Goal: Information Seeking & Learning: Learn about a topic

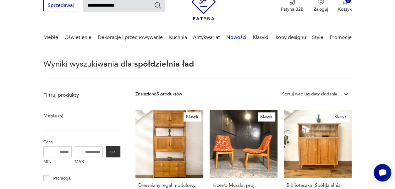
click at [236, 38] on link "Nowości" at bounding box center [236, 37] width 20 height 24
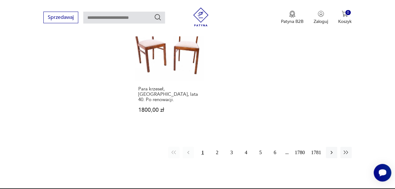
scroll to position [836, 0]
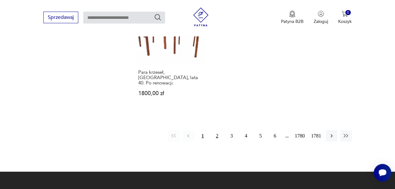
click at [217, 131] on button "2" at bounding box center [217, 136] width 11 height 11
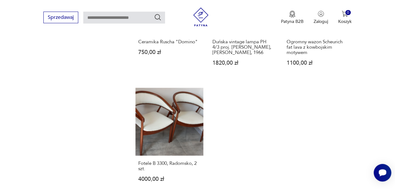
scroll to position [760, 0]
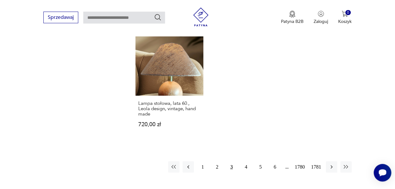
scroll to position [819, 0]
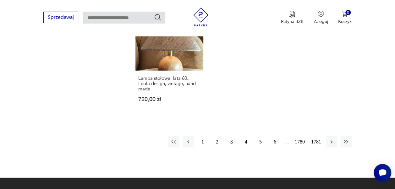
click at [247, 136] on button "4" at bounding box center [246, 141] width 11 height 11
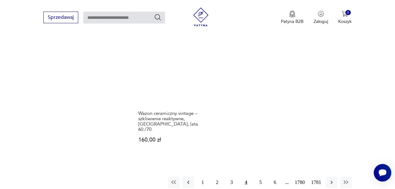
scroll to position [852, 0]
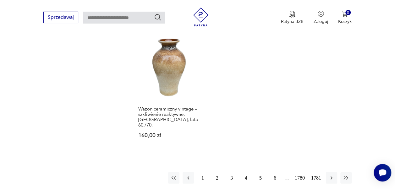
click at [261, 173] on button "5" at bounding box center [260, 178] width 11 height 11
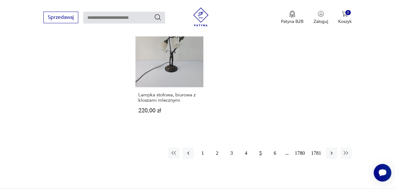
scroll to position [832, 0]
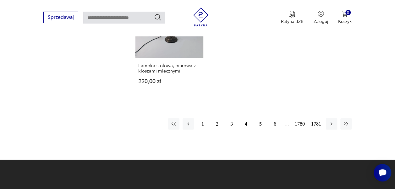
click at [275, 119] on button "6" at bounding box center [275, 124] width 11 height 11
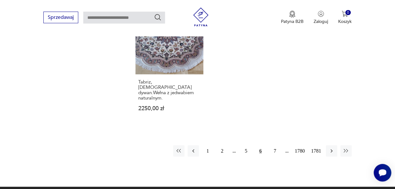
scroll to position [827, 0]
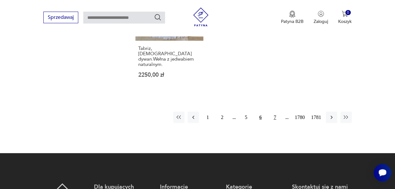
click at [275, 112] on button "7" at bounding box center [275, 117] width 11 height 11
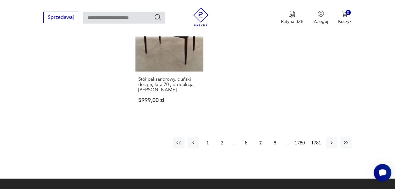
scroll to position [848, 0]
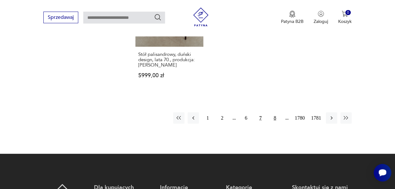
click at [276, 113] on button "8" at bounding box center [275, 118] width 11 height 11
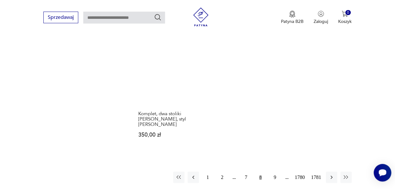
scroll to position [785, 0]
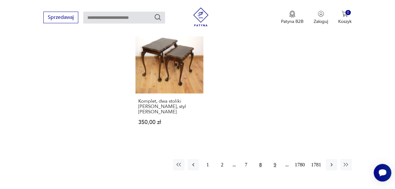
click at [276, 164] on button "9" at bounding box center [275, 164] width 11 height 11
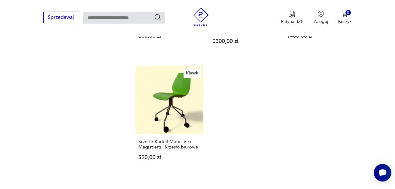
scroll to position [789, 0]
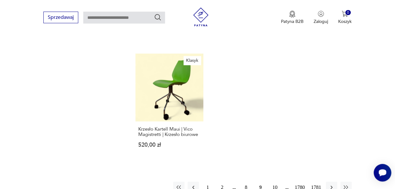
click at [274, 182] on button "10" at bounding box center [275, 187] width 11 height 11
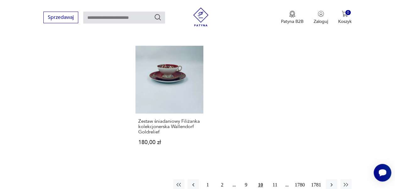
scroll to position [806, 0]
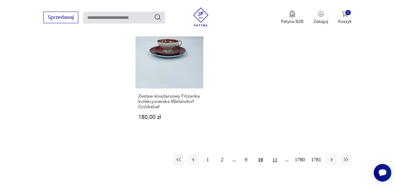
click at [276, 154] on button "11" at bounding box center [275, 159] width 11 height 11
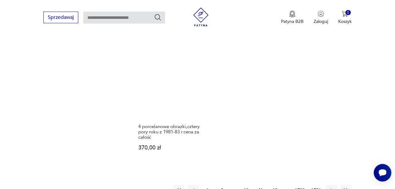
scroll to position [823, 0]
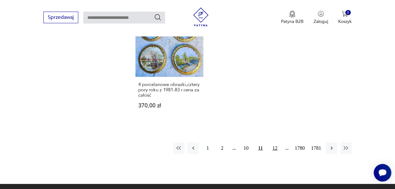
click at [276, 143] on button "12" at bounding box center [275, 148] width 11 height 11
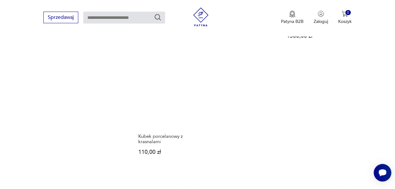
scroll to position [832, 0]
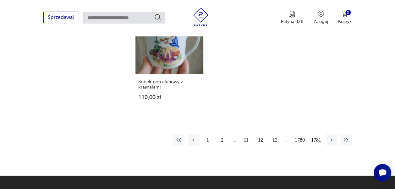
click at [277, 135] on button "13" at bounding box center [275, 140] width 11 height 11
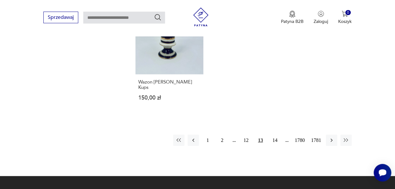
scroll to position [806, 0]
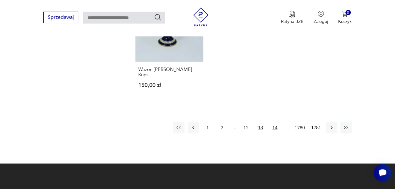
click at [277, 122] on button "14" at bounding box center [275, 127] width 11 height 11
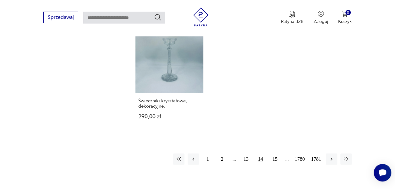
scroll to position [777, 0]
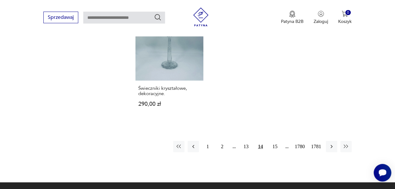
click at [88, 17] on input "text" at bounding box center [124, 18] width 82 height 12
type input "**********"
click at [159, 18] on icon "Szukaj" at bounding box center [158, 18] width 8 height 8
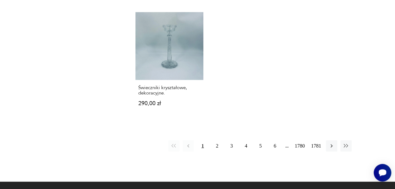
scroll to position [23, 0]
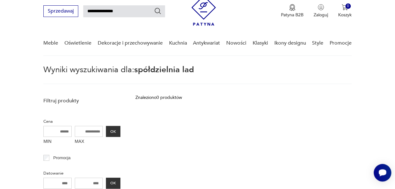
click at [88, 10] on input "**********" at bounding box center [124, 11] width 82 height 12
type input "*"
type input "********"
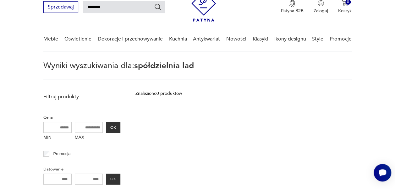
scroll to position [0, 0]
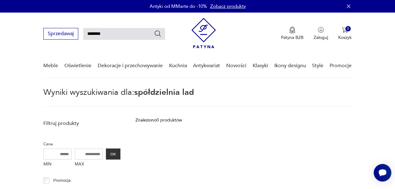
click at [160, 33] on icon "Szukaj" at bounding box center [158, 34] width 8 height 8
type input "********"
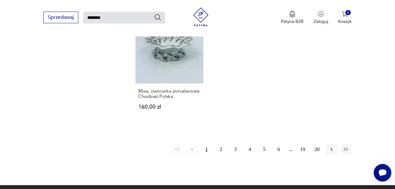
scroll to position [756, 0]
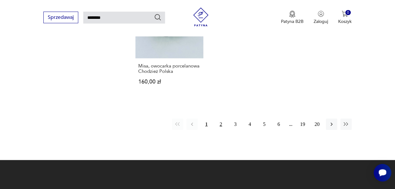
click at [221, 119] on button "2" at bounding box center [220, 124] width 11 height 11
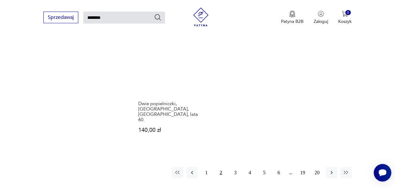
scroll to position [735, 0]
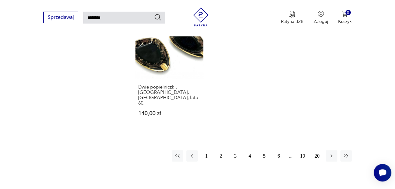
click at [236, 151] on button "3" at bounding box center [235, 156] width 11 height 11
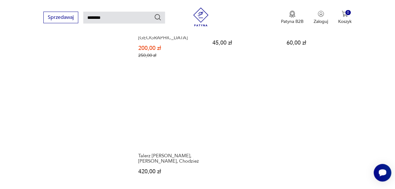
scroll to position [715, 0]
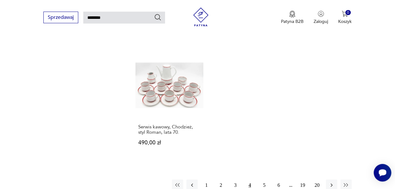
scroll to position [743, 0]
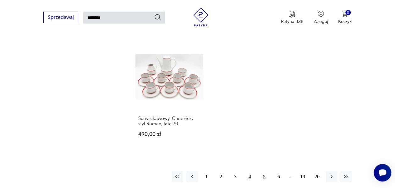
click at [264, 171] on button "5" at bounding box center [264, 176] width 11 height 11
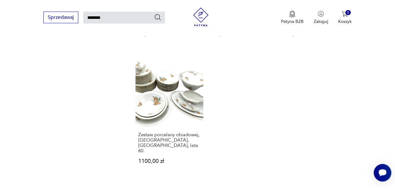
scroll to position [702, 0]
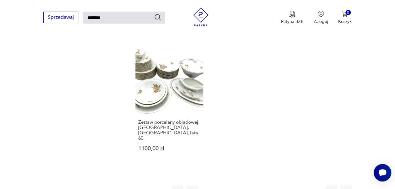
click at [279, 186] on button "6" at bounding box center [278, 191] width 11 height 11
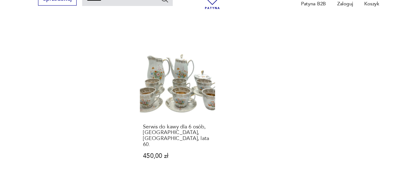
scroll to position [733, 0]
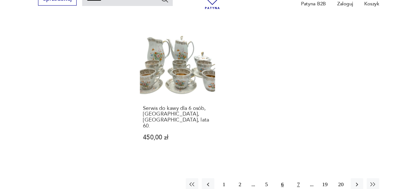
click at [278, 180] on button "7" at bounding box center [278, 185] width 11 height 11
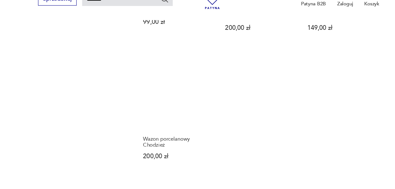
scroll to position [732, 0]
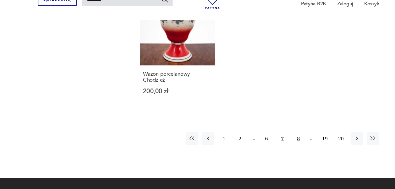
click at [279, 138] on button "8" at bounding box center [278, 143] width 11 height 11
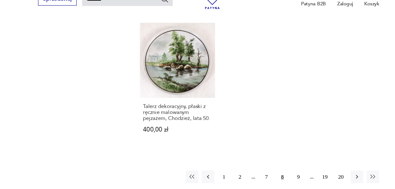
scroll to position [773, 0]
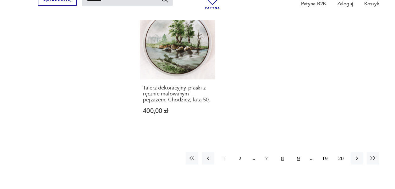
click at [281, 156] on button "9" at bounding box center [278, 161] width 11 height 11
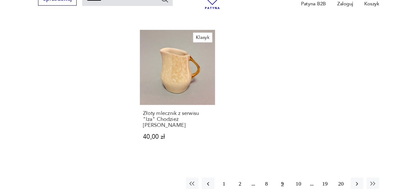
scroll to position [739, 0]
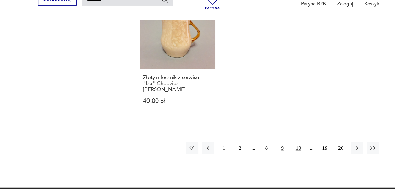
click at [279, 147] on button "10" at bounding box center [278, 152] width 11 height 11
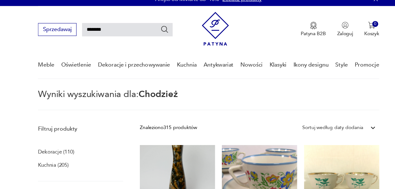
click at [129, 51] on nav "Sprzedawaj ******** Patyna B2B Zaloguj 0 Koszyk Twój koszyk ( 0 ) Brak produktó…" at bounding box center [197, 46] width 395 height 66
click at [87, 34] on input "********" at bounding box center [124, 34] width 82 height 12
type input "*"
type input "*****"
click at [157, 34] on icon "Szukaj" at bounding box center [158, 34] width 8 height 8
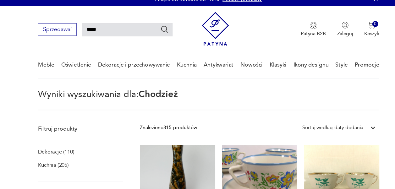
type input "*****"
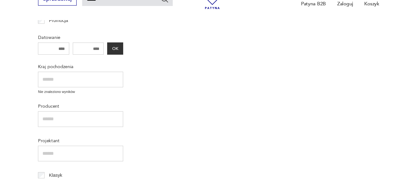
scroll to position [190, 0]
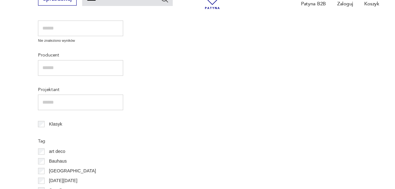
click at [109, 153] on div "art deco" at bounding box center [81, 155] width 77 height 9
click at [59, 165] on p "Bauhaus" at bounding box center [61, 164] width 16 height 7
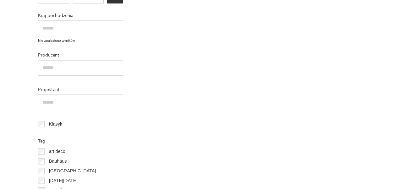
scroll to position [23, 0]
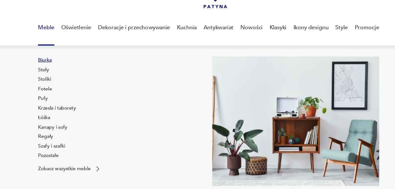
click at [52, 73] on link "Biurka" at bounding box center [49, 73] width 12 height 6
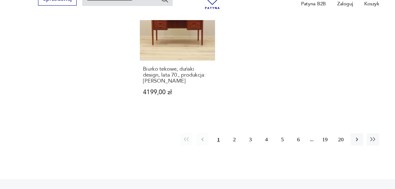
scroll to position [917, 0]
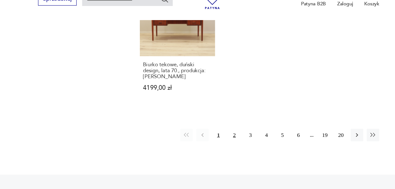
click at [221, 135] on button "2" at bounding box center [220, 140] width 11 height 11
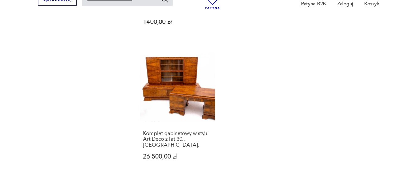
scroll to position [845, 0]
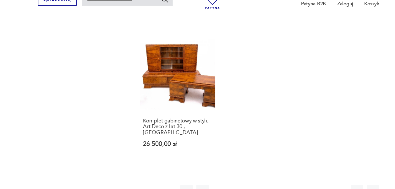
click at [236, 186] on button "3" at bounding box center [235, 191] width 11 height 11
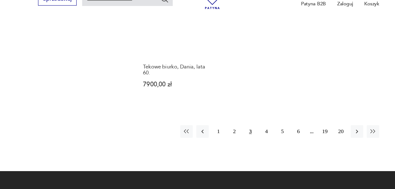
scroll to position [903, 0]
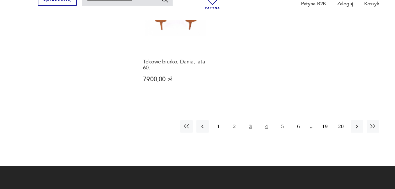
click at [250, 127] on button "4" at bounding box center [249, 132] width 11 height 11
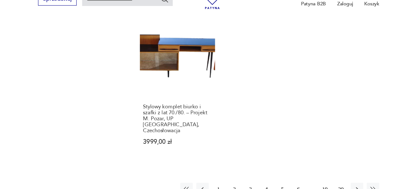
scroll to position [893, 0]
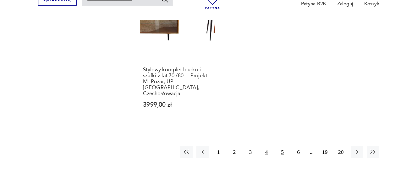
click at [265, 150] on button "5" at bounding box center [264, 155] width 11 height 11
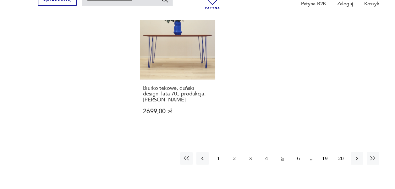
scroll to position [931, 0]
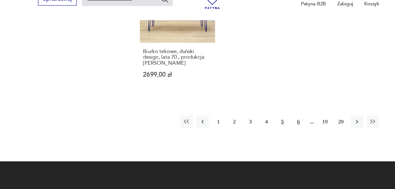
click at [279, 123] on button "6" at bounding box center [278, 128] width 11 height 11
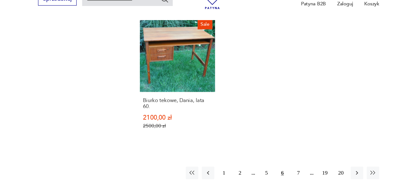
scroll to position [897, 0]
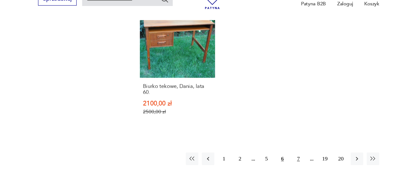
click at [280, 156] on button "7" at bounding box center [278, 161] width 11 height 11
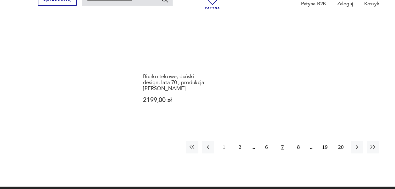
scroll to position [913, 0]
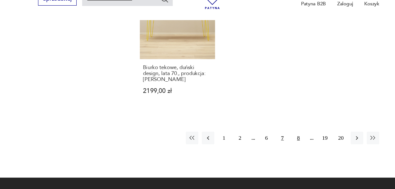
click at [280, 137] on button "8" at bounding box center [278, 142] width 11 height 11
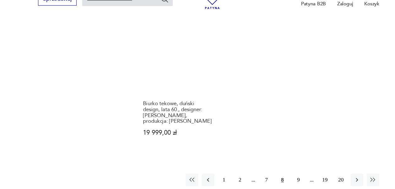
scroll to position [924, 0]
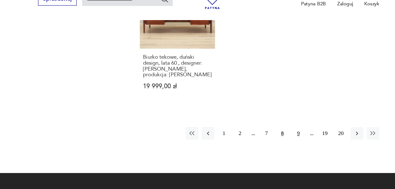
click at [279, 133] on button "9" at bounding box center [278, 138] width 11 height 11
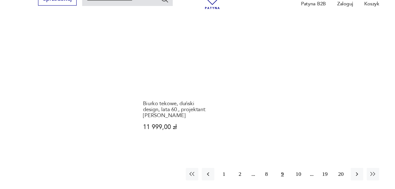
scroll to position [902, 0]
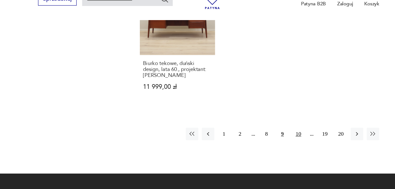
click at [280, 134] on button "10" at bounding box center [278, 139] width 11 height 11
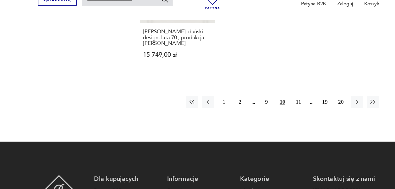
scroll to position [948, 0]
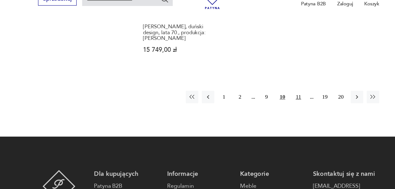
click at [279, 101] on button "11" at bounding box center [278, 105] width 11 height 11
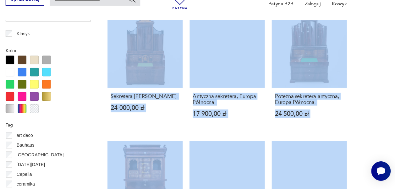
scroll to position [607, 0]
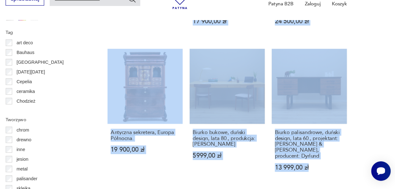
drag, startPoint x: 355, startPoint y: 161, endPoint x: 395, endPoint y: 196, distance: 53.3
click at [395, 189] on html "Cenimy prywatność użytkowników Używamy plików cookie, aby poprawić jakość przeg…" at bounding box center [197, 47] width 395 height 1277
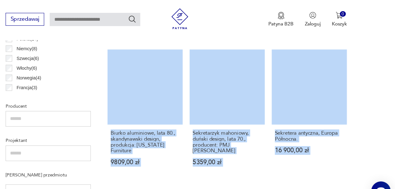
scroll to position [361, 0]
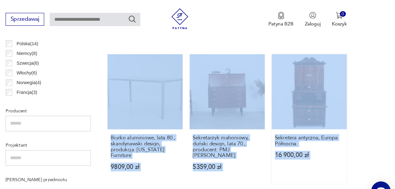
click at [101, 72] on div "Norwegia ( 4 )" at bounding box center [81, 74] width 77 height 9
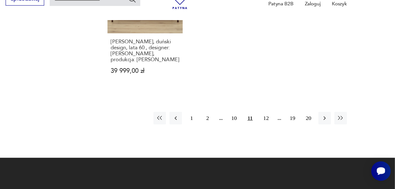
scroll to position [939, 0]
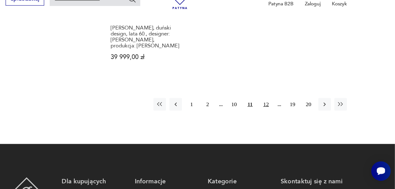
click at [280, 108] on button "12" at bounding box center [278, 112] width 11 height 11
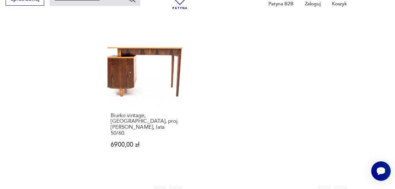
scroll to position [861, 0]
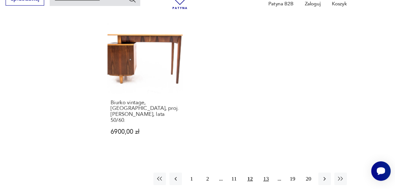
click at [279, 174] on button "13" at bounding box center [278, 179] width 11 height 11
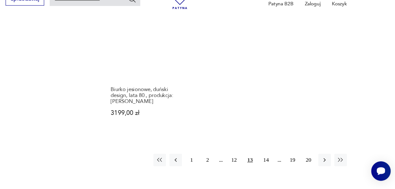
scroll to position [899, 0]
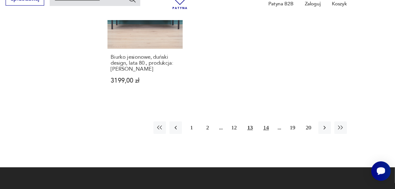
click at [279, 128] on button "14" at bounding box center [278, 133] width 11 height 11
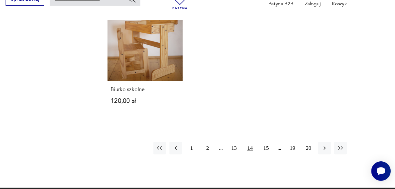
scroll to position [889, 0]
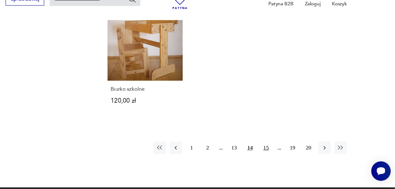
click at [278, 146] on button "15" at bounding box center [278, 151] width 11 height 11
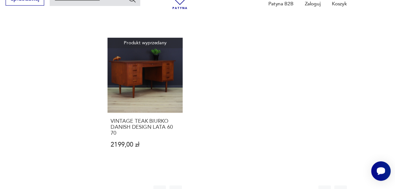
scroll to position [861, 0]
